Goal: Task Accomplishment & Management: Complete application form

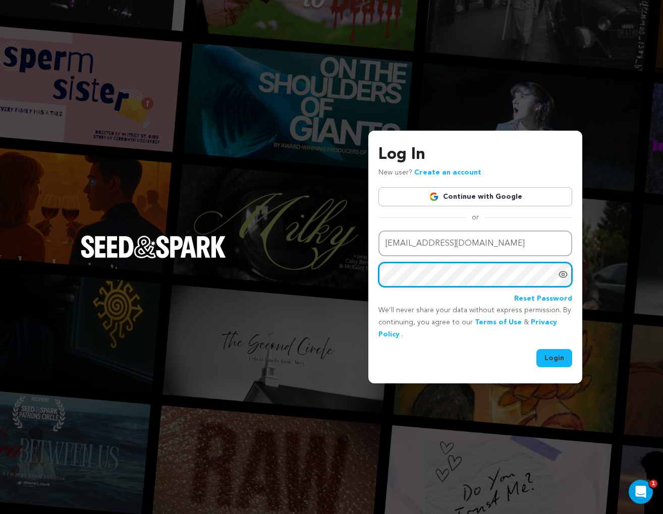
click at [537, 349] on button "Login" at bounding box center [555, 358] width 36 height 18
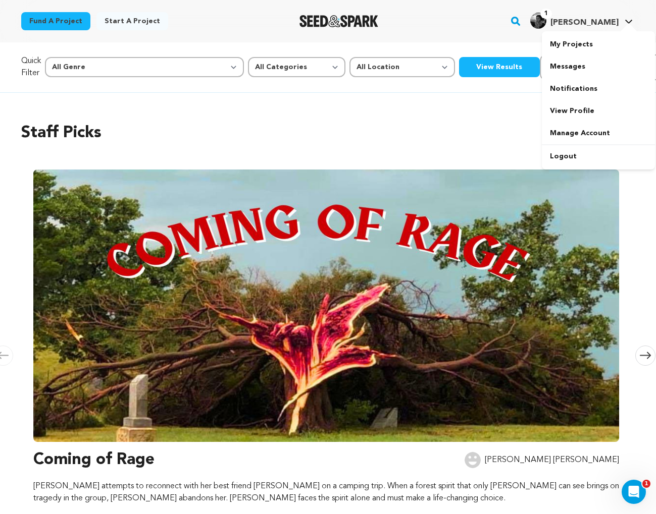
click at [609, 20] on span "[PERSON_NAME]" at bounding box center [584, 23] width 68 height 8
click at [575, 43] on link "My Projects" at bounding box center [598, 44] width 113 height 22
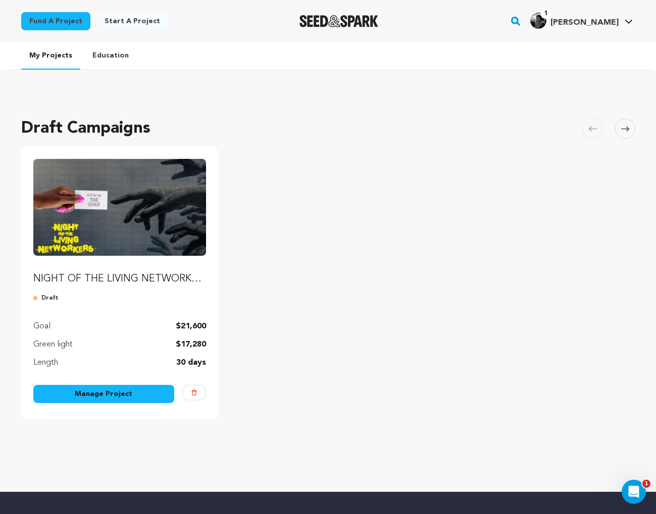
click at [119, 394] on link "Manage Project" at bounding box center [103, 394] width 141 height 18
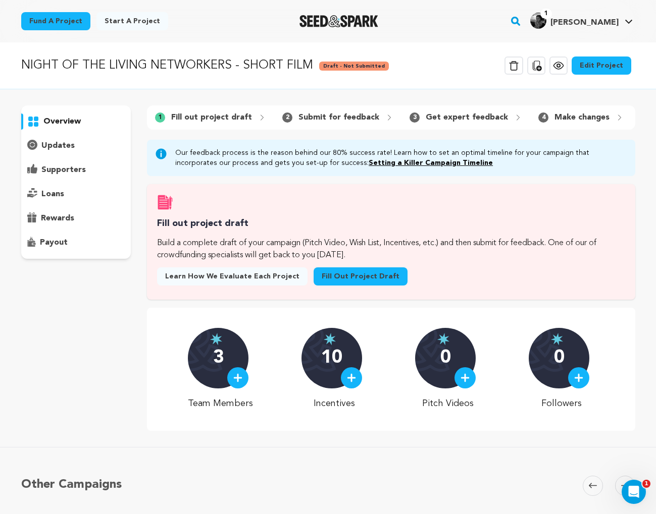
click at [59, 146] on p "updates" at bounding box center [57, 146] width 33 height 12
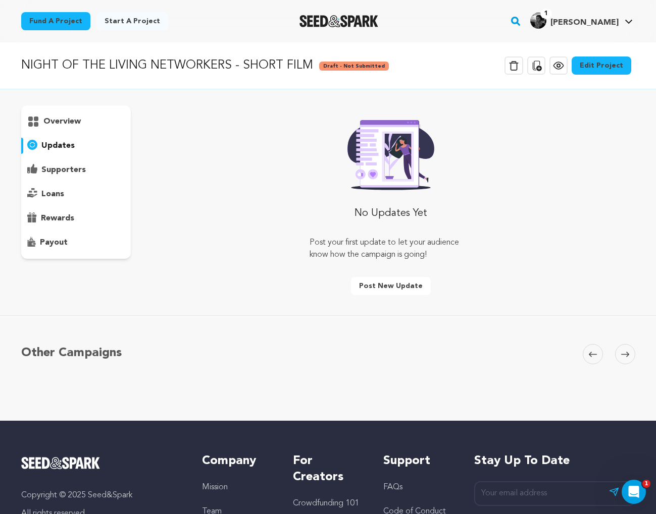
click at [63, 163] on div "supporters" at bounding box center [76, 170] width 110 height 16
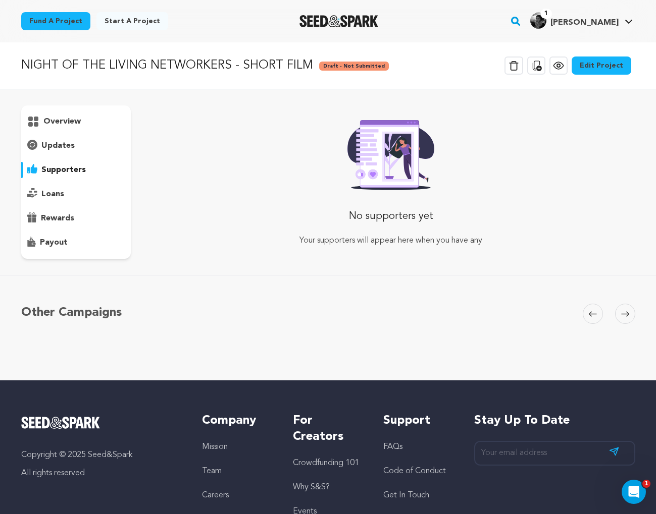
click at [56, 121] on p "overview" at bounding box center [61, 122] width 37 height 12
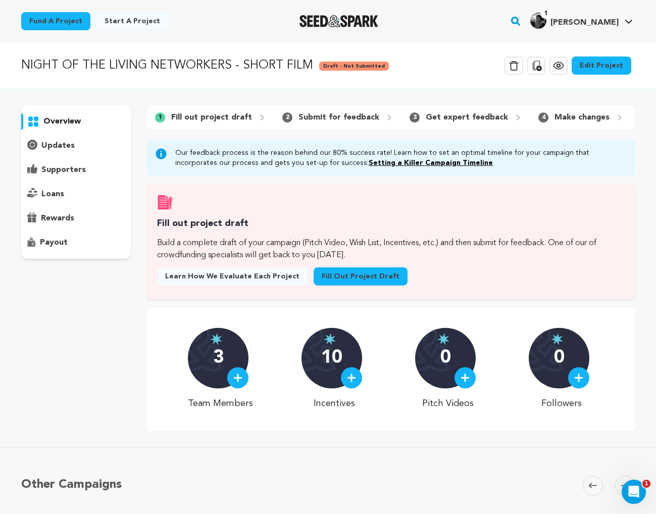
click at [317, 286] on link "Fill out project draft" at bounding box center [361, 277] width 94 height 18
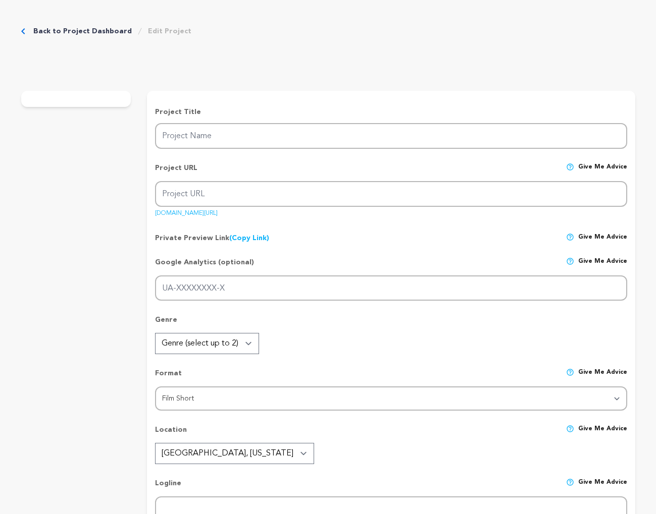
type input "NIGHT OF THE LIVING NETWORKERS - SHORT FILM"
type input "night-of-the-living-networkers-short-film"
type input "G-6HHZVGT46K"
type input "At her BFF's art show, a creative professional faces her worst nightmare, a cro…"
type textarea "Inspired by lived experiences, our horror-satire aims to explore genuine connec…"
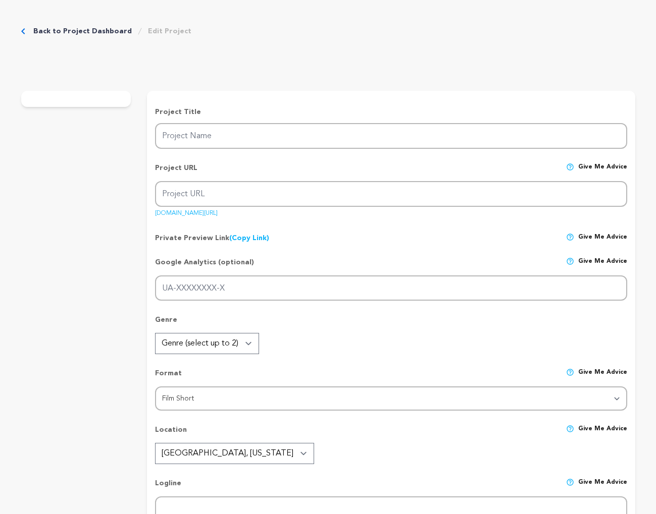
type textarea "This film is a mirror to explore how our constant grind for relevance, access, …"
type textarea "Our project’s leaders are affiliated with and are active members of the TV Acad…"
radio input "true"
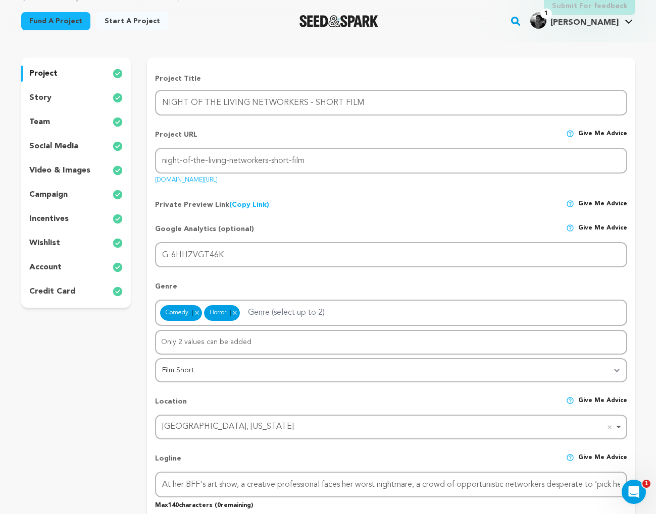
scroll to position [50, 0]
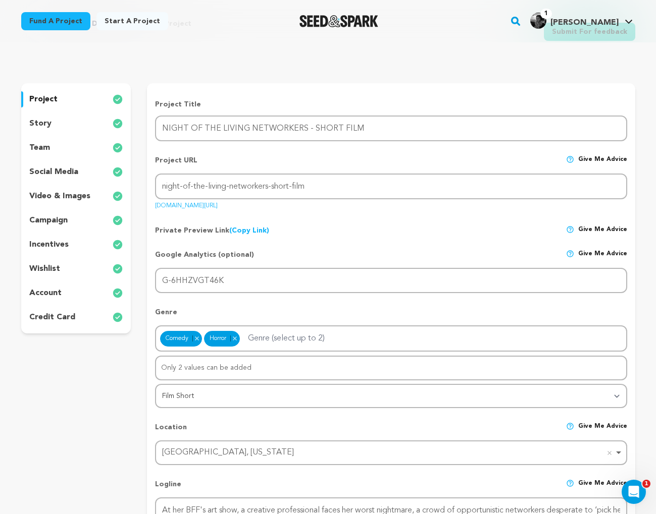
click at [75, 122] on div "story" at bounding box center [76, 124] width 110 height 16
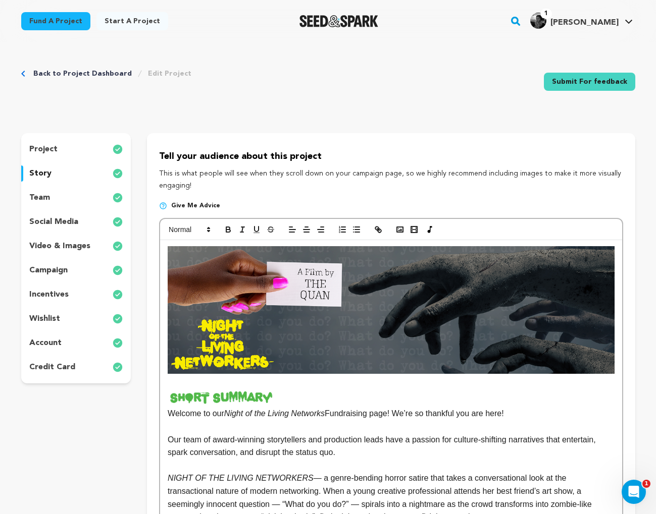
click at [60, 248] on p "video & images" at bounding box center [59, 246] width 61 height 12
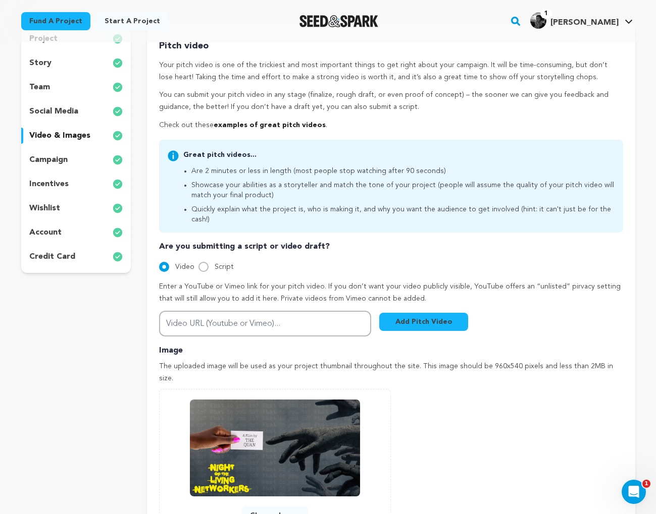
scroll to position [82, 0]
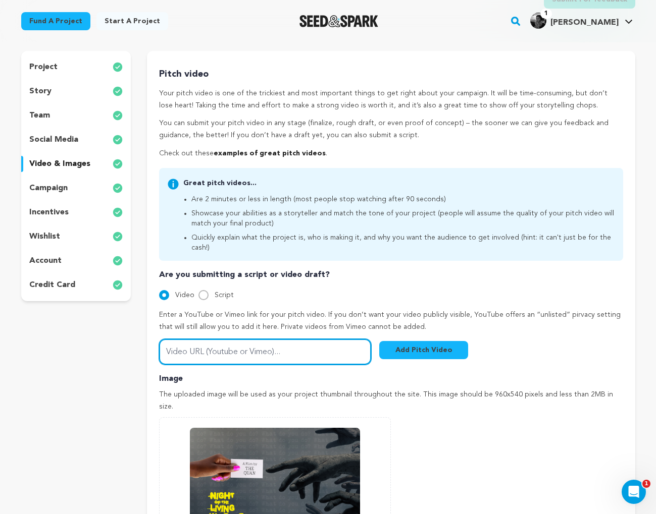
click at [186, 343] on input "Video URL (Youtube or Vimeo)..." at bounding box center [265, 352] width 212 height 26
paste input "[URL][DOMAIN_NAME]"
type input "[URL][DOMAIN_NAME]"
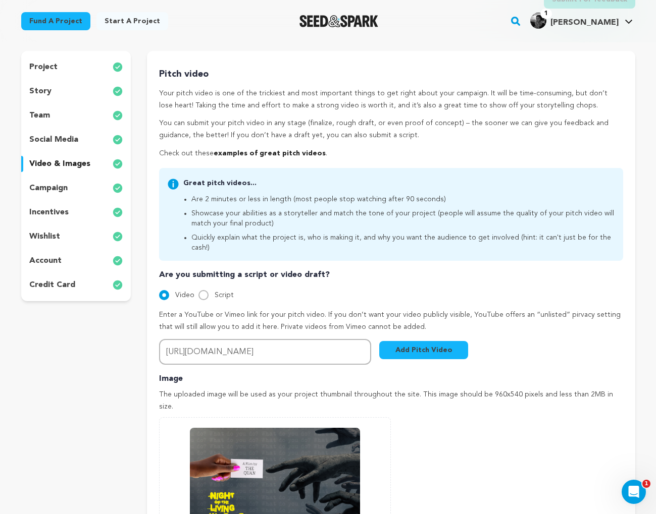
click at [509, 357] on div "Pitch video Your pitch video is one of the trickiest and most important things …" at bounding box center [390, 340] width 463 height 547
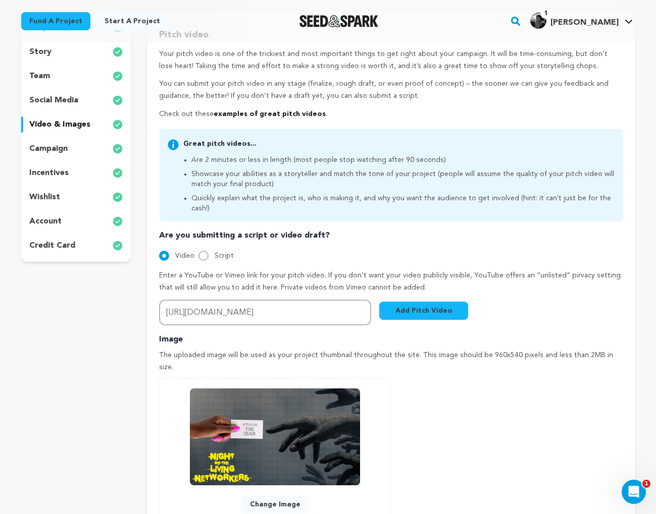
scroll to position [116, 0]
